Goal: Task Accomplishment & Management: Use online tool/utility

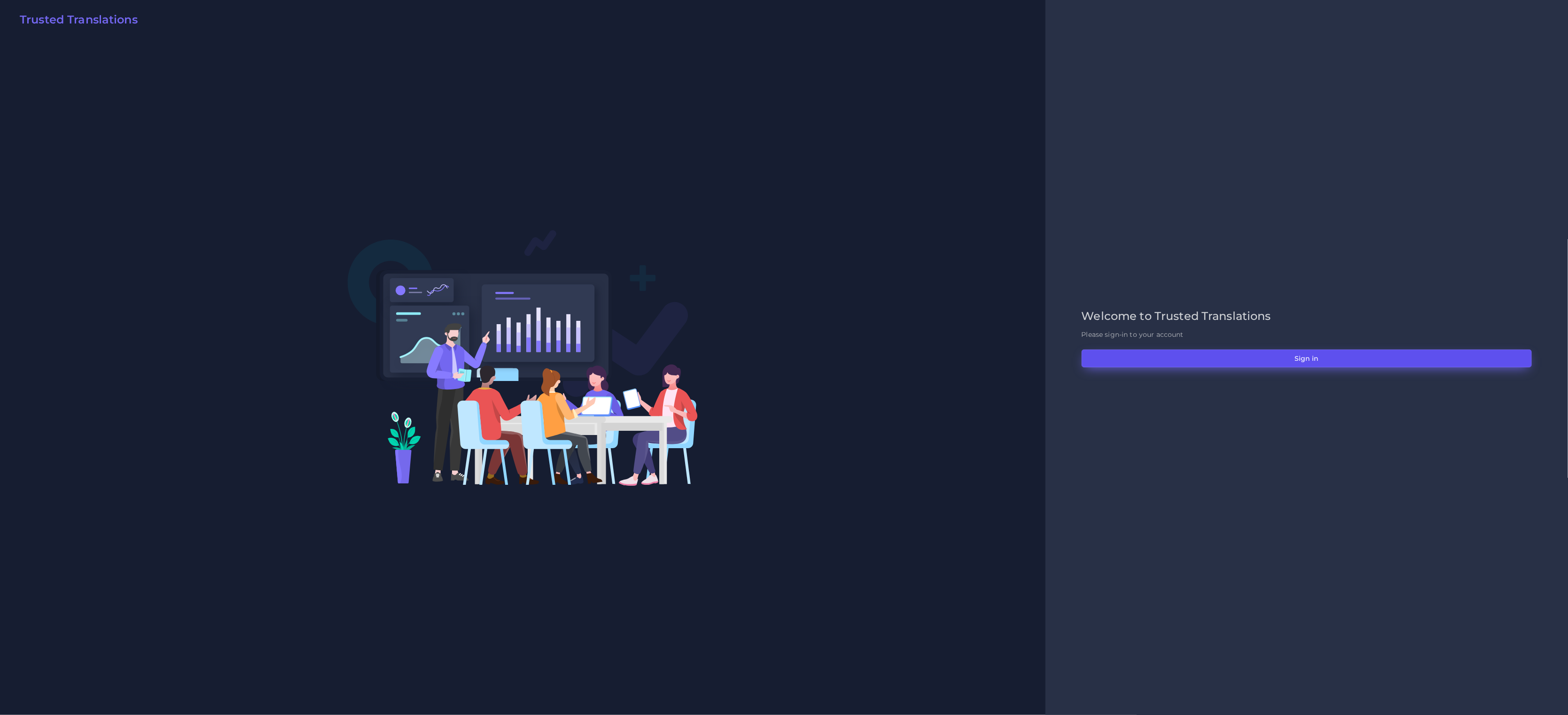
click at [1262, 358] on button "Sign in" at bounding box center [1307, 358] width 450 height 18
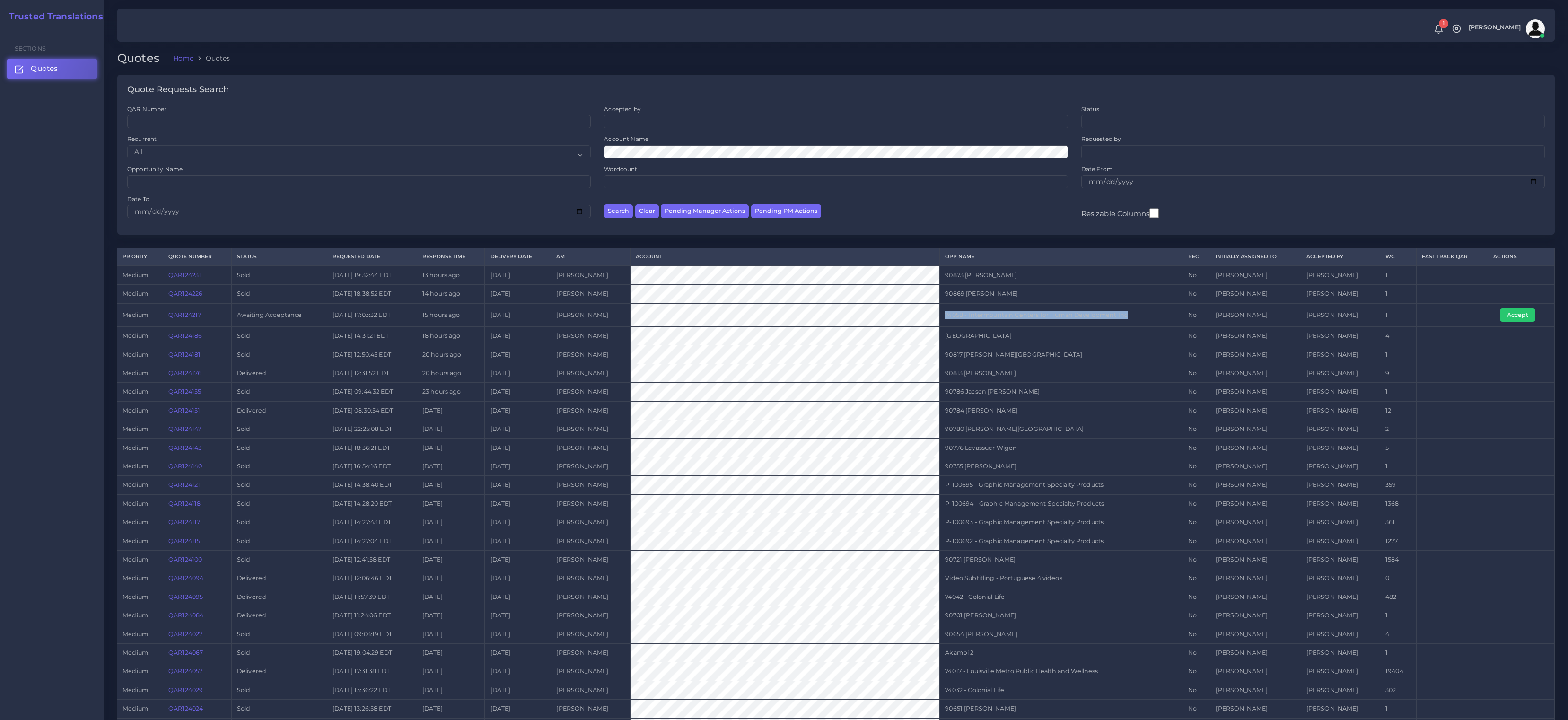
drag, startPoint x: 1121, startPoint y: 316, endPoint x: 923, endPoint y: 316, distance: 198.0
click at [940, 316] on td "74058 - Intermountain Centers for Human Development Inc" at bounding box center [1061, 315] width 243 height 23
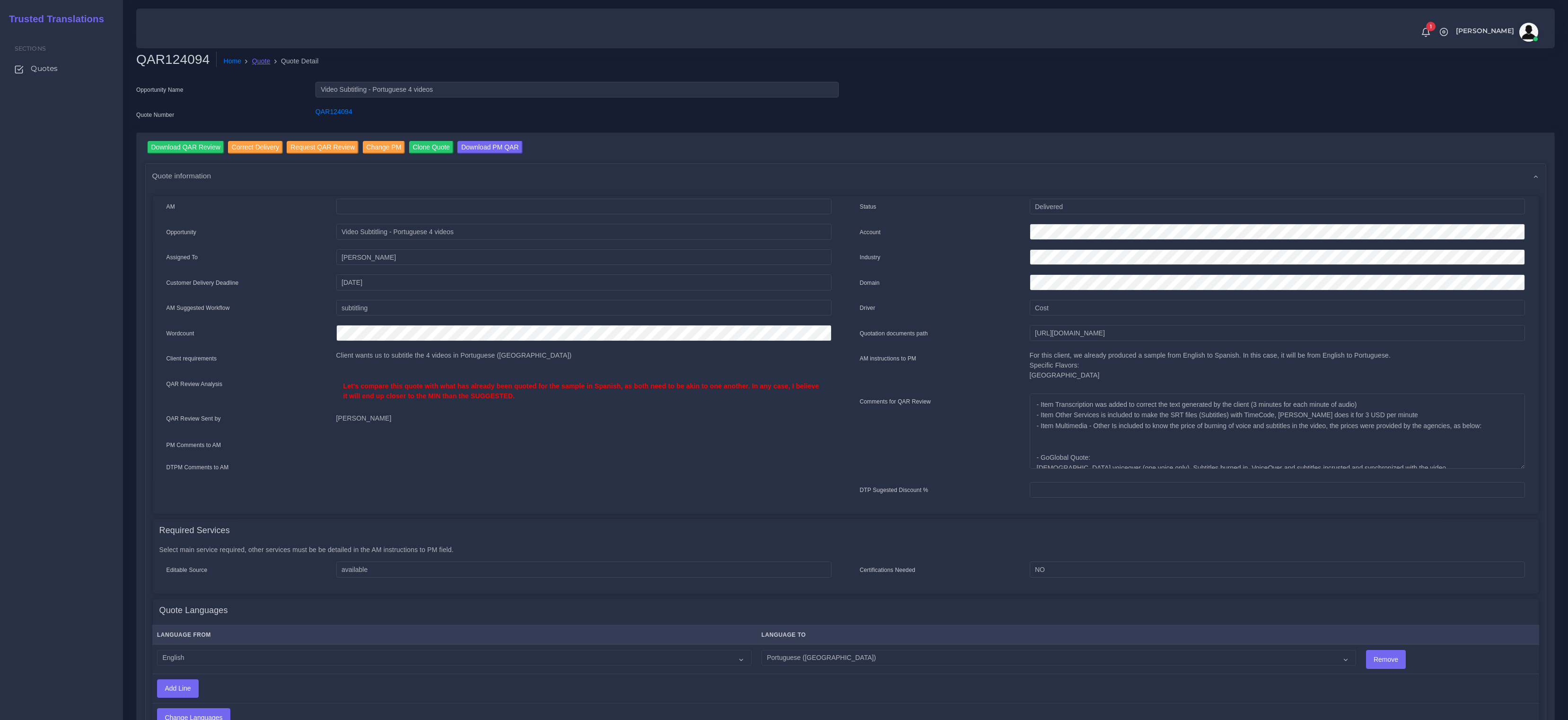
click at [260, 61] on link "Quote" at bounding box center [261, 61] width 18 height 10
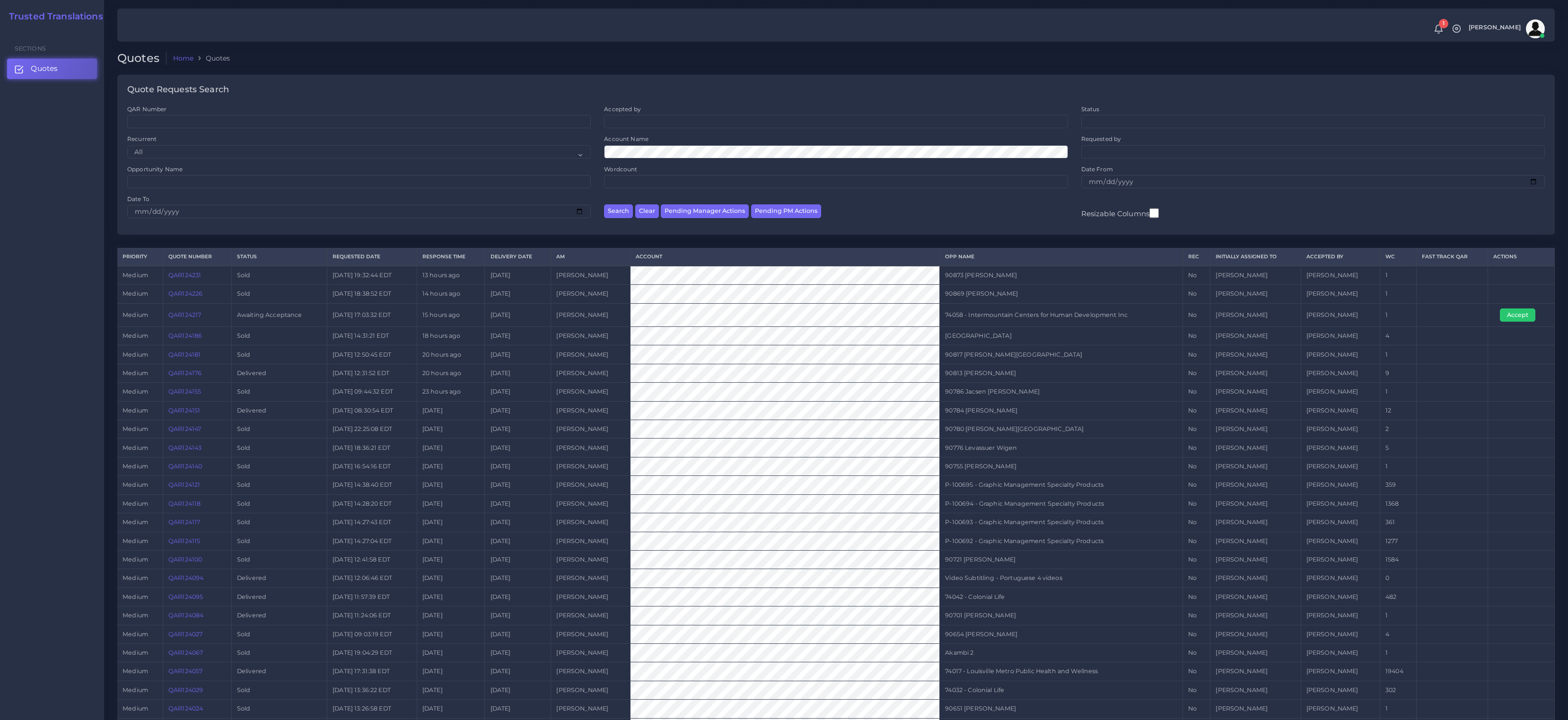
click at [192, 319] on link "QAR124217" at bounding box center [184, 315] width 32 height 7
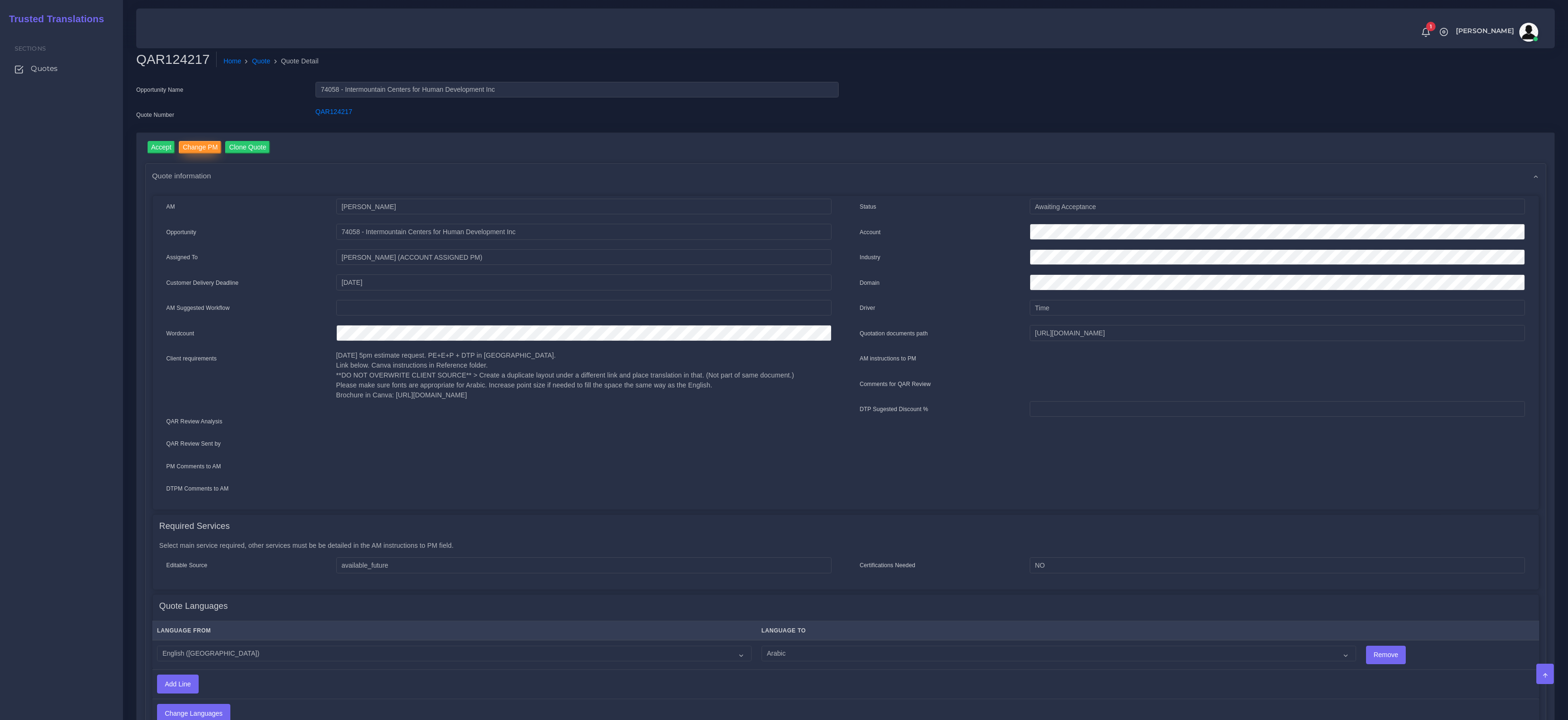
click at [197, 148] on input "Change PM" at bounding box center [200, 147] width 42 height 13
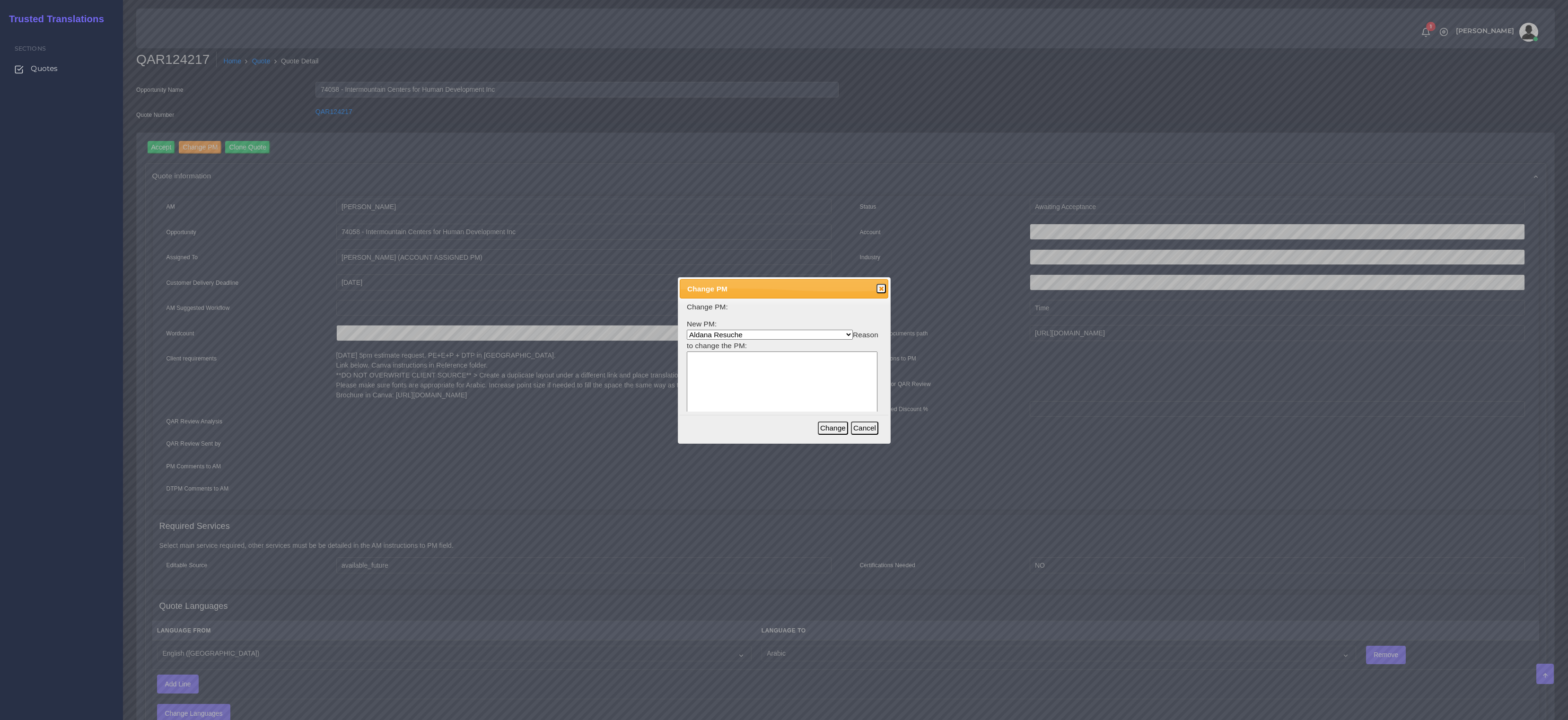
click at [698, 338] on select "Aldana Resuche Ana Whitby PM Beatriz Lacerda Dana Rossi Diego Leotta Gabriela S…" at bounding box center [770, 335] width 166 height 10
select select "3e925e02-f17d-4791-9412-c46ab5cb8daa"
click at [687, 330] on select "Aldana Resuche Ana Whitby PM Beatriz Lacerda Dana Rossi Diego Leotta Gabriela S…" at bounding box center [770, 335] width 166 height 10
click at [730, 373] on textarea at bounding box center [782, 396] width 191 height 90
type textarea "x"
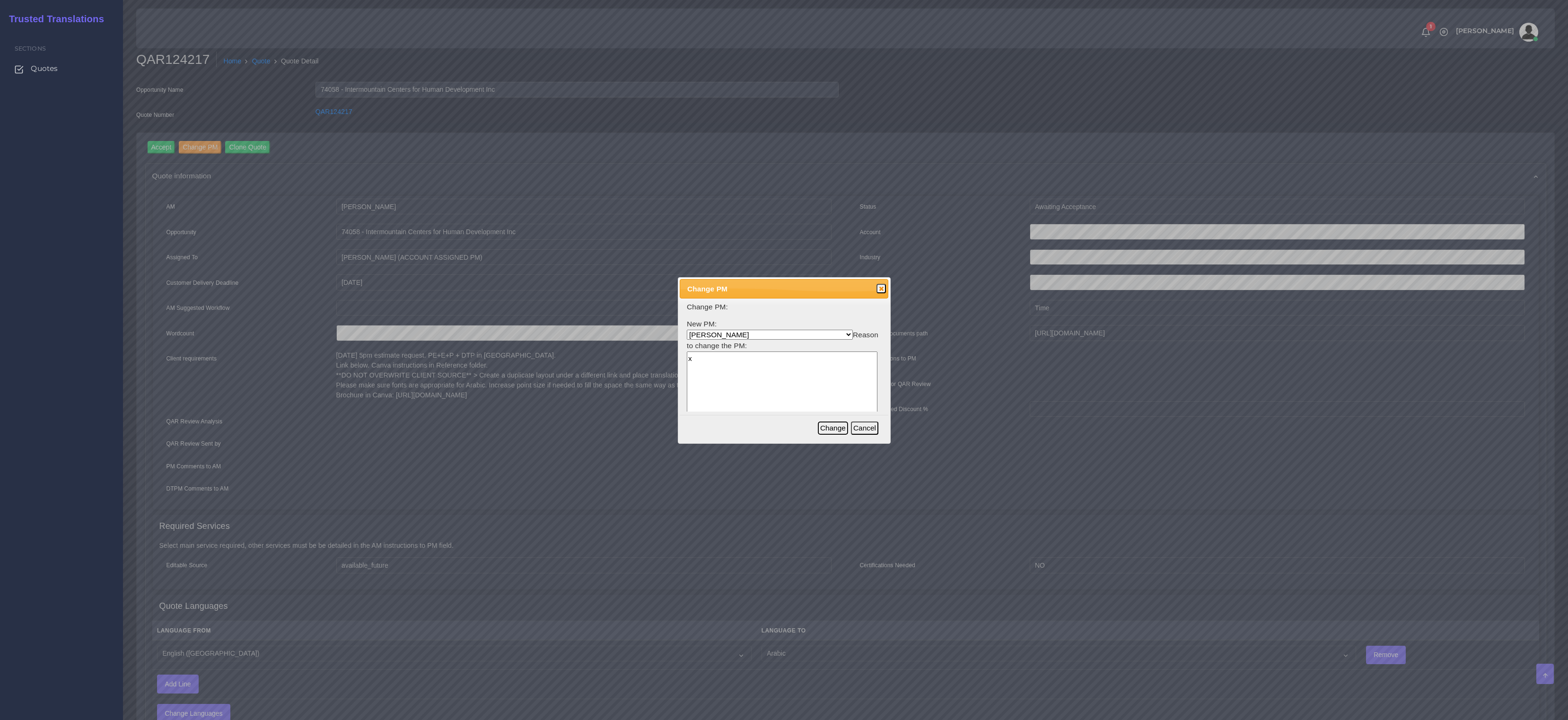
click at [828, 425] on button "Change" at bounding box center [833, 428] width 30 height 13
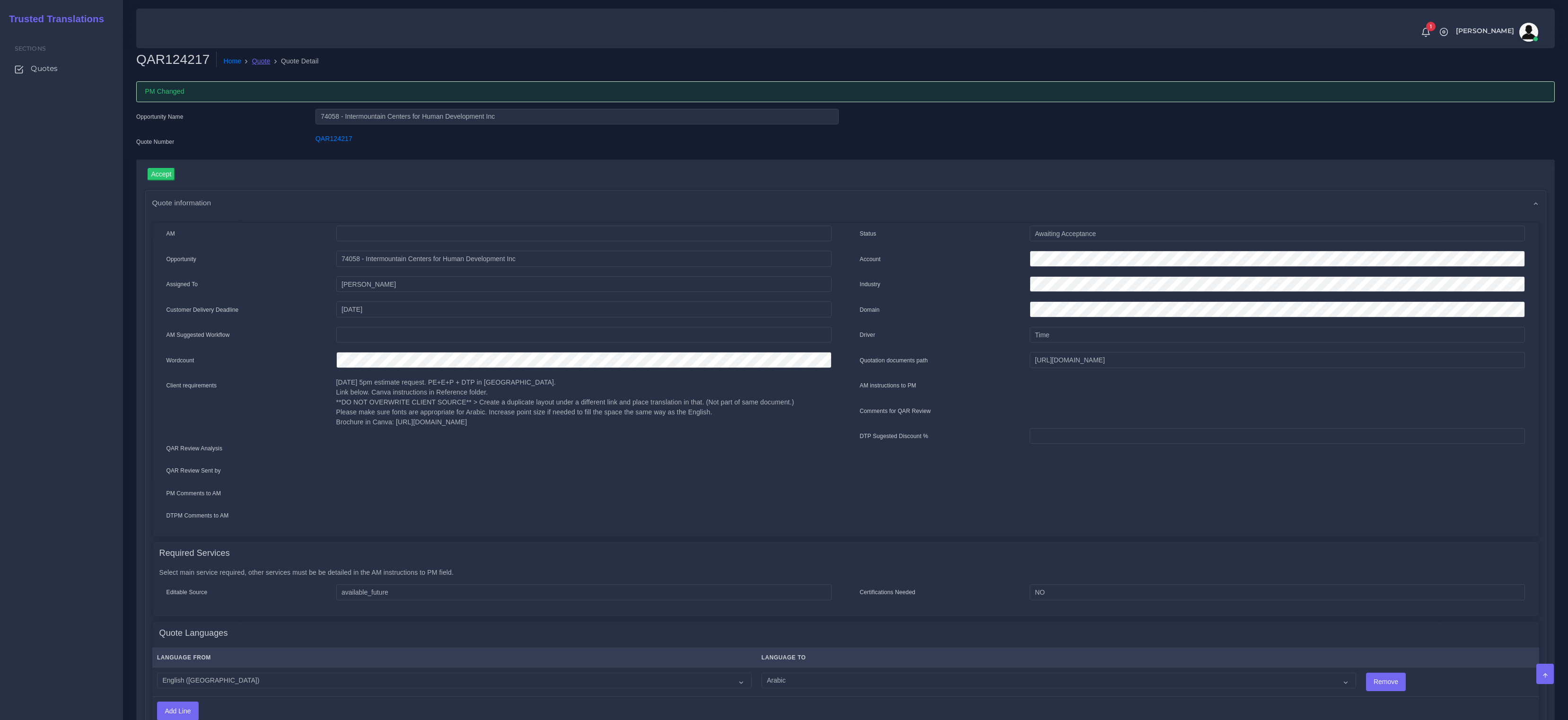
click at [262, 61] on link "Quote" at bounding box center [261, 61] width 18 height 10
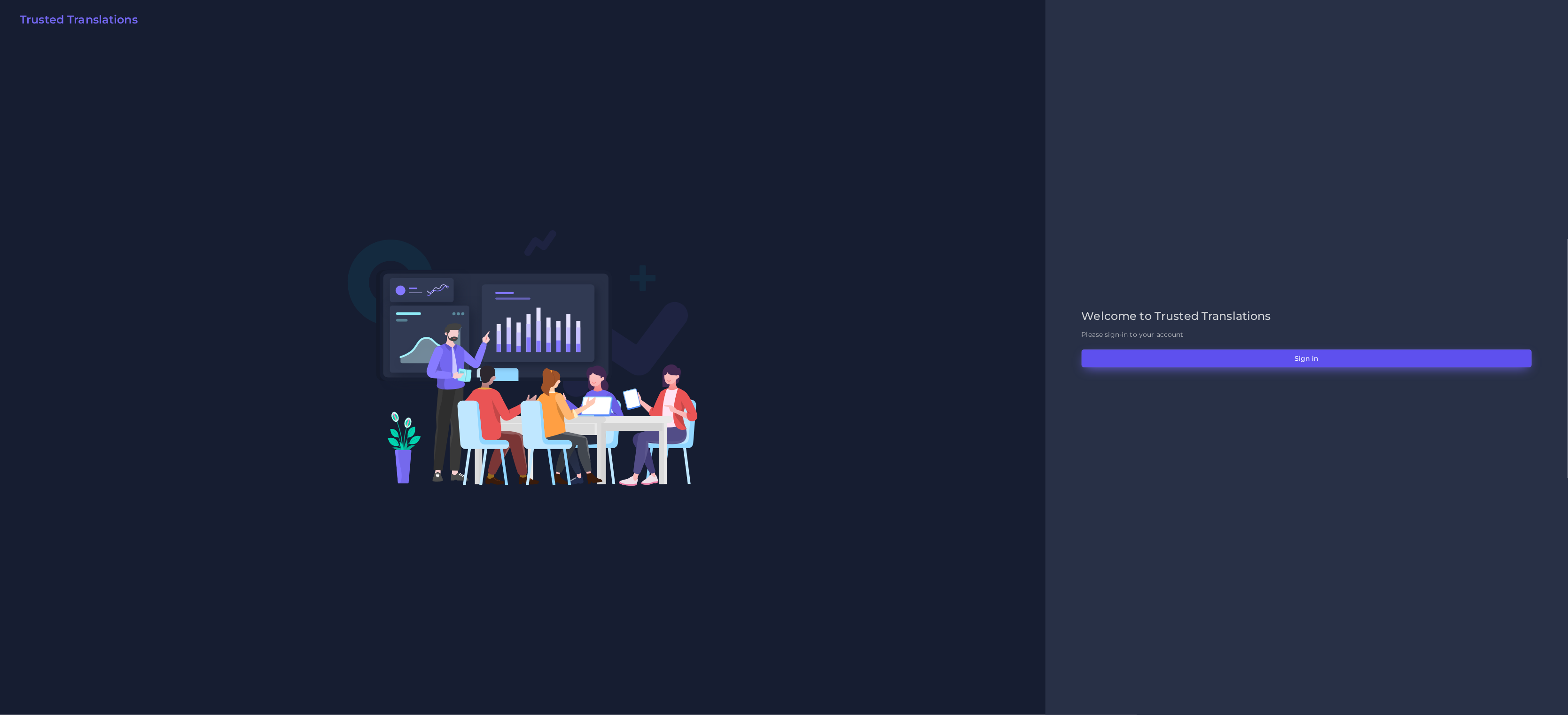
click at [1307, 355] on button "Sign in" at bounding box center [1307, 358] width 450 height 18
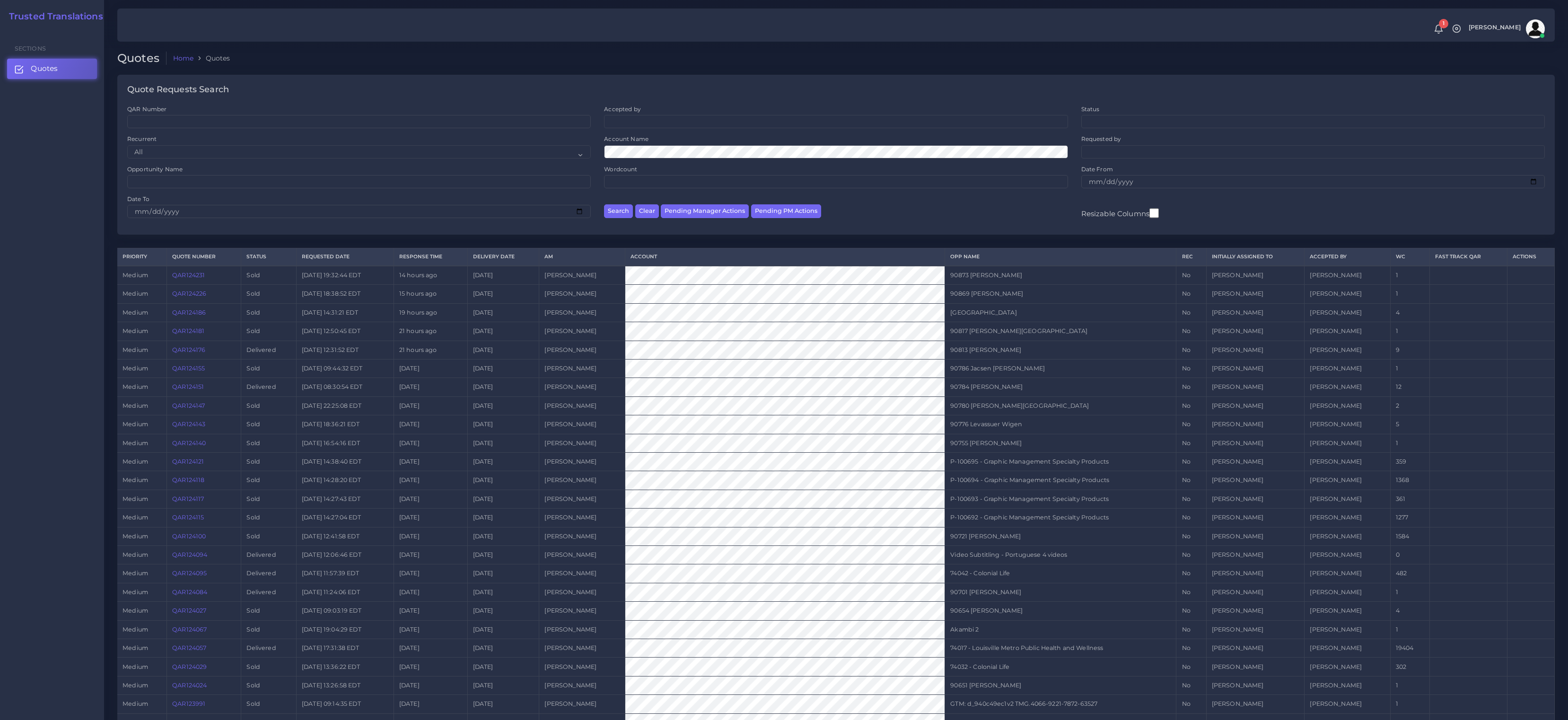
click at [198, 167] on div "Opportunity Name" at bounding box center [359, 176] width 464 height 23
click at [193, 178] on input "Opportunity Name" at bounding box center [359, 182] width 464 height 13
paste input "74042"
type input "74042"
click at [604, 204] on button "Search" at bounding box center [618, 211] width 29 height 13
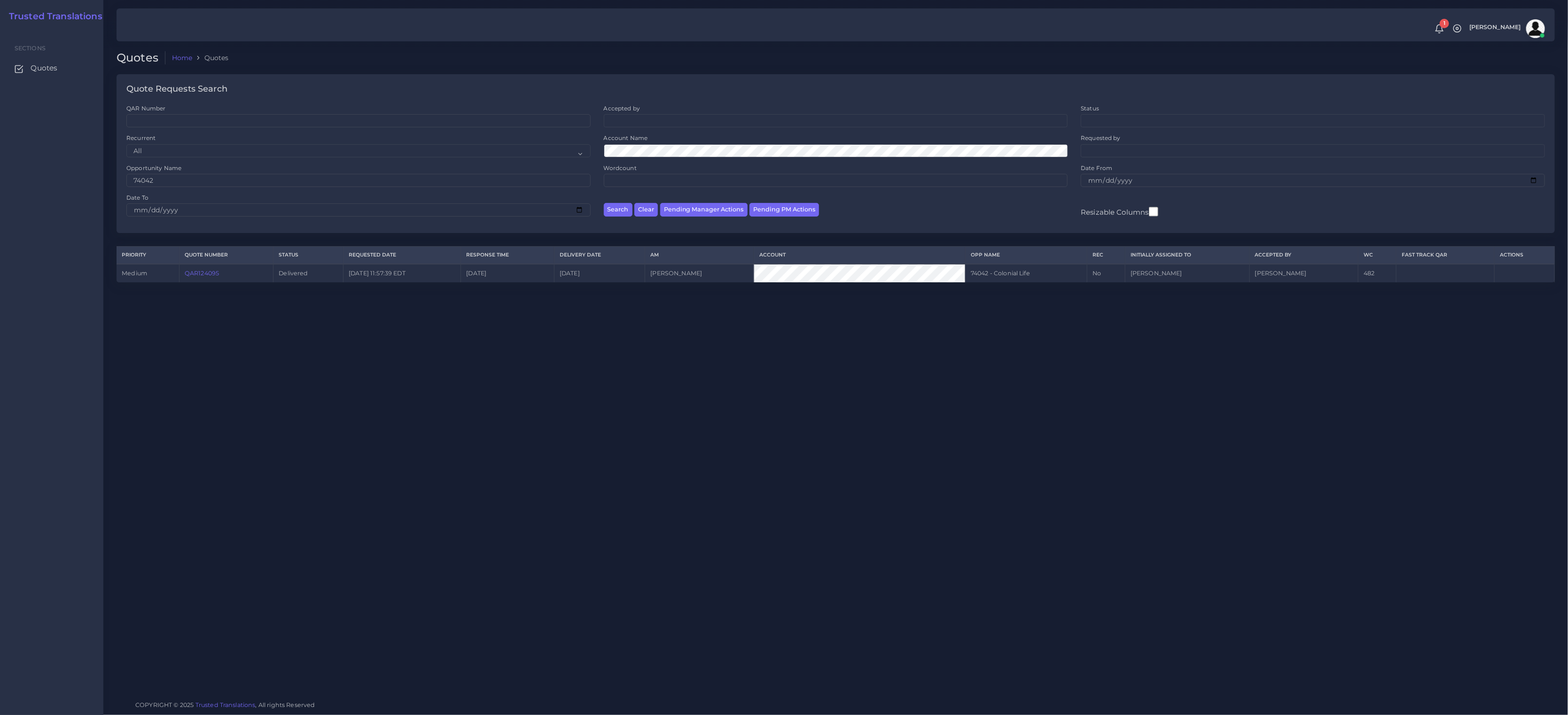
click at [204, 277] on link "QAR124095" at bounding box center [201, 273] width 34 height 7
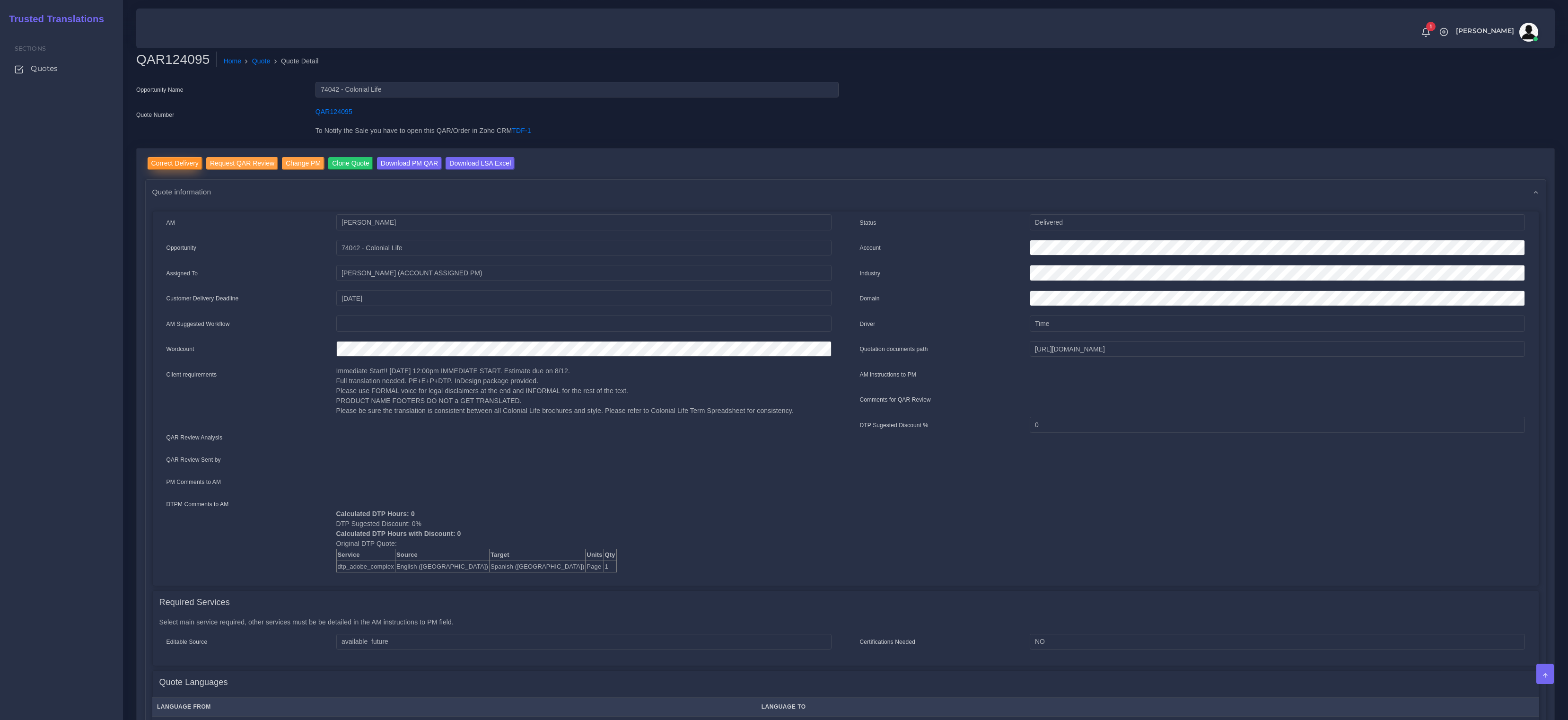
click at [157, 162] on input "Correct Delivery" at bounding box center [175, 163] width 55 height 13
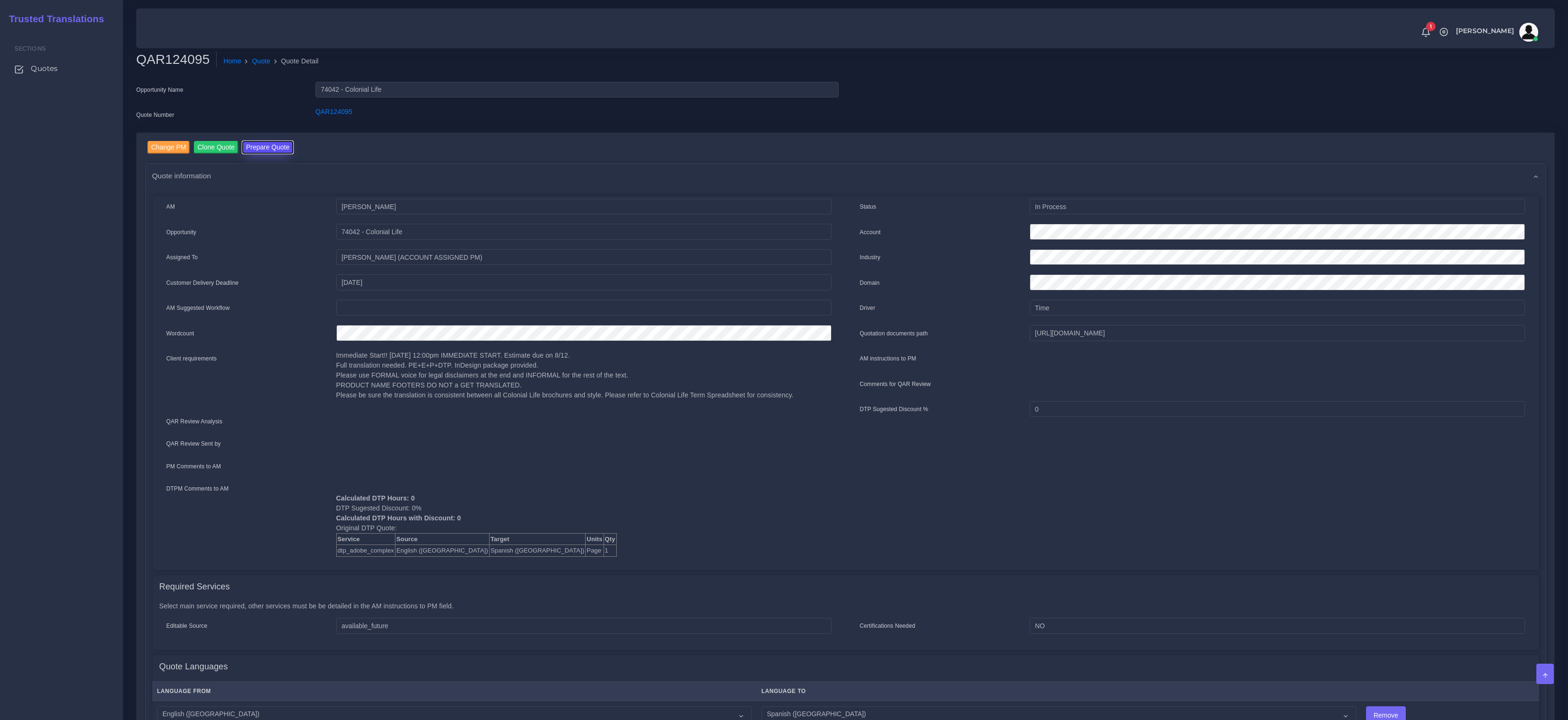
click at [269, 144] on button "Prepare Quote" at bounding box center [267, 147] width 51 height 13
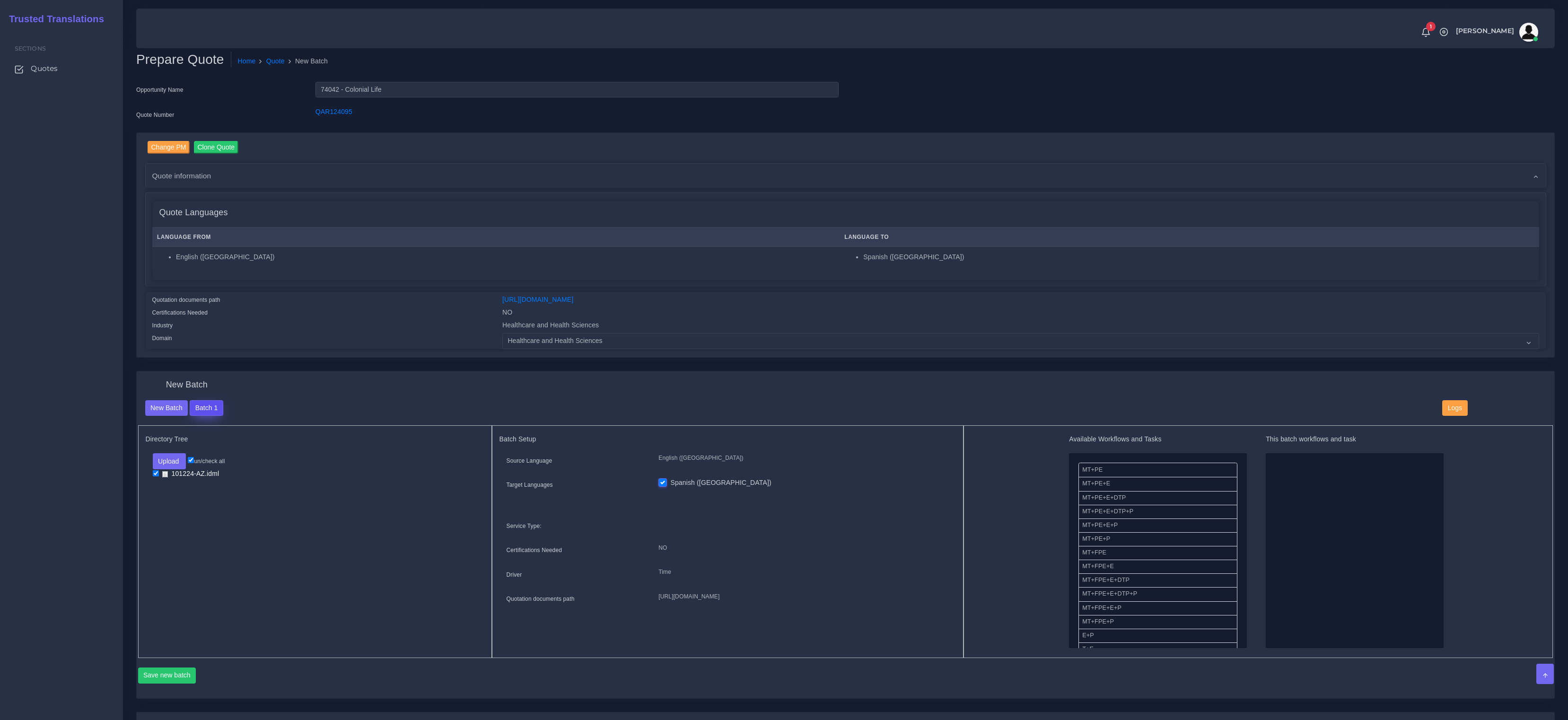
click at [214, 408] on button "Batch 1" at bounding box center [206, 408] width 33 height 16
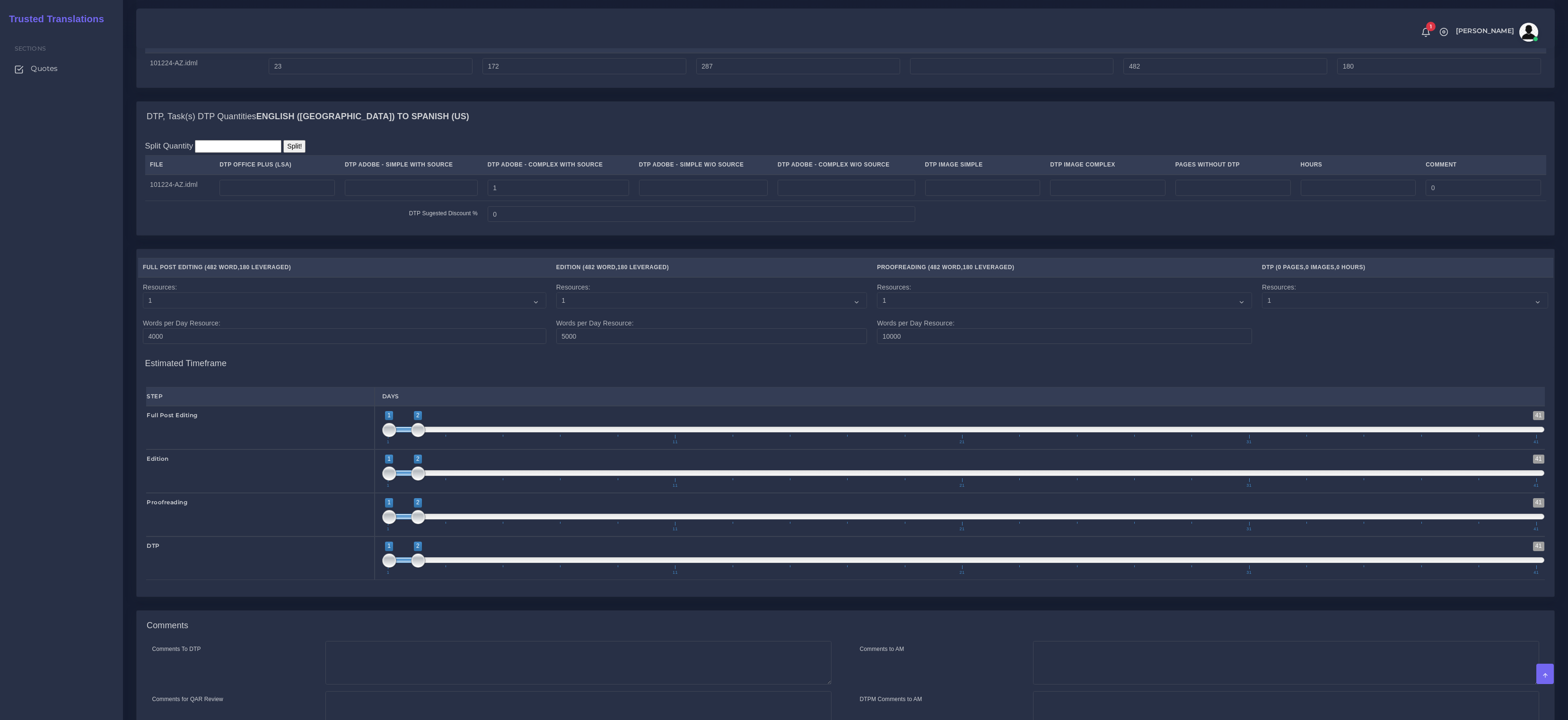
scroll to position [839, 0]
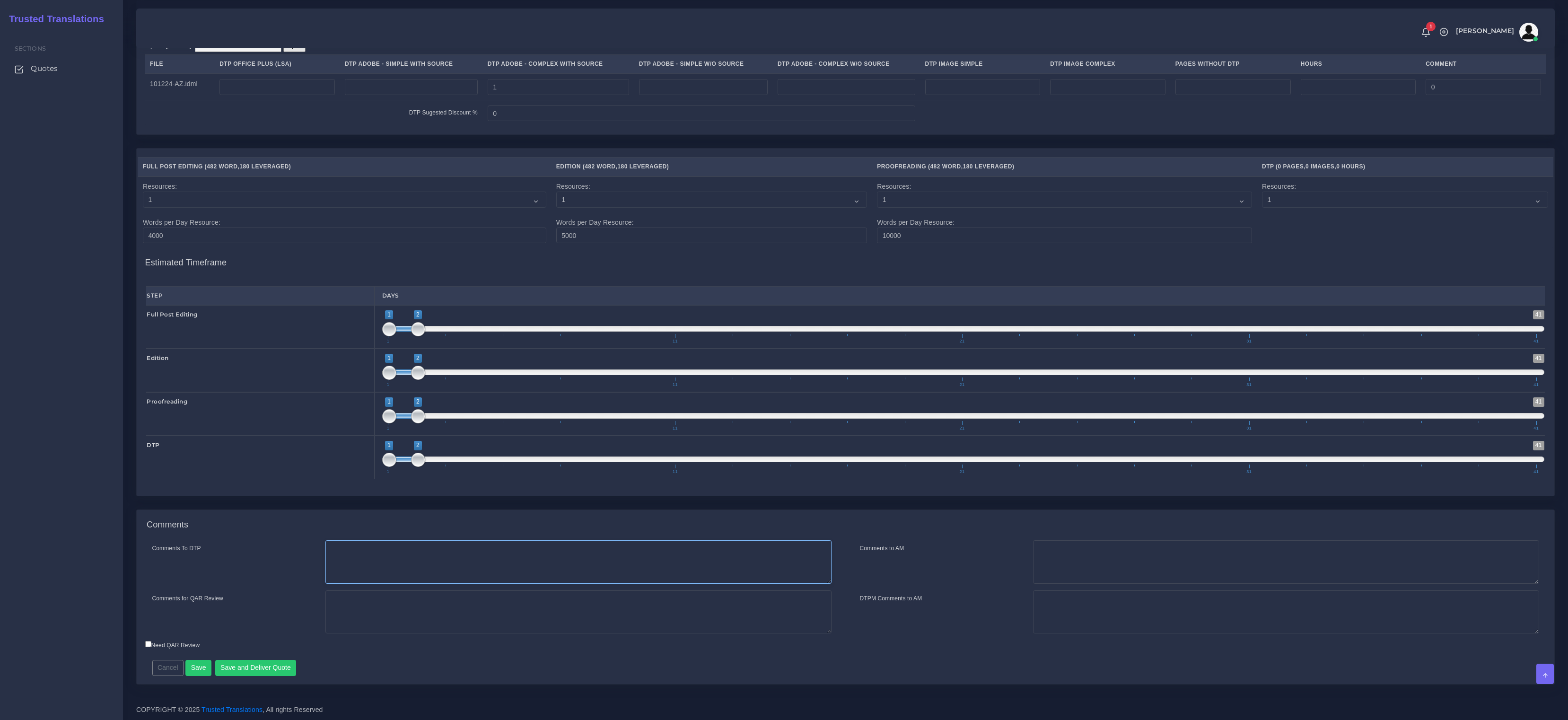
click at [383, 575] on textarea "Comments To DTP" at bounding box center [578, 562] width 506 height 44
paste textarea "Same usual LSA - Colonial Life Instructions."
type textarea "Same usual LSA - Colonial Life Instructions."
click at [271, 672] on button "Save and Deliver Quote" at bounding box center [256, 668] width 81 height 16
